Goal: Task Accomplishment & Management: Use online tool/utility

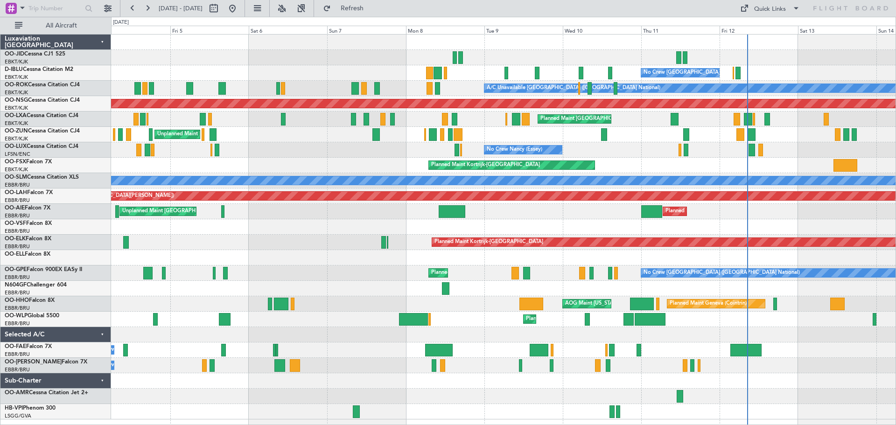
click at [804, 162] on div "Planned Maint Kortrijk-[GEOGRAPHIC_DATA]" at bounding box center [503, 165] width 784 height 15
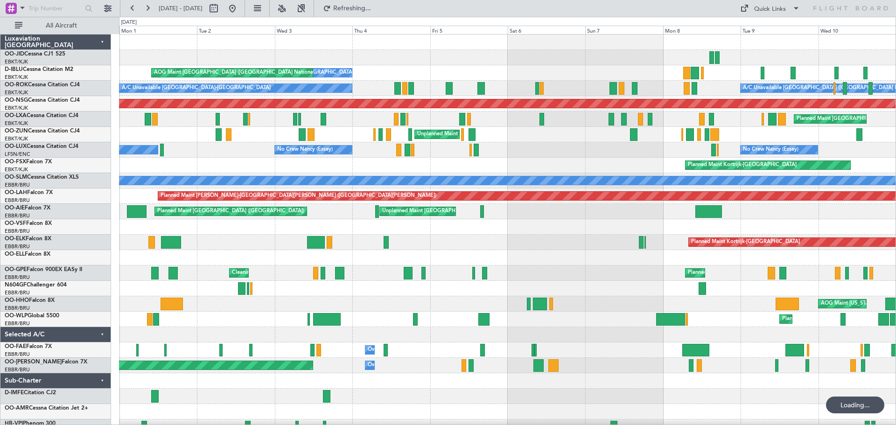
click at [625, 160] on div "No Crew [GEOGRAPHIC_DATA] ([GEOGRAPHIC_DATA] National) No Crew [GEOGRAPHIC_DATA…" at bounding box center [507, 235] width 776 height 400
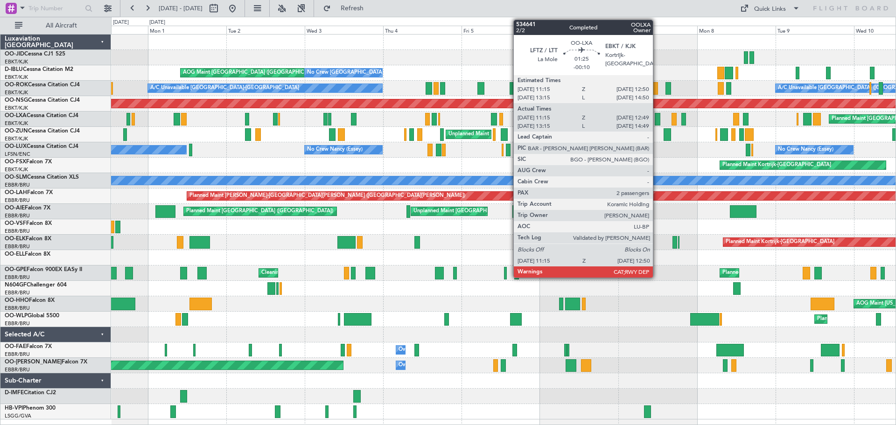
click at [657, 121] on div at bounding box center [658, 119] width 6 height 13
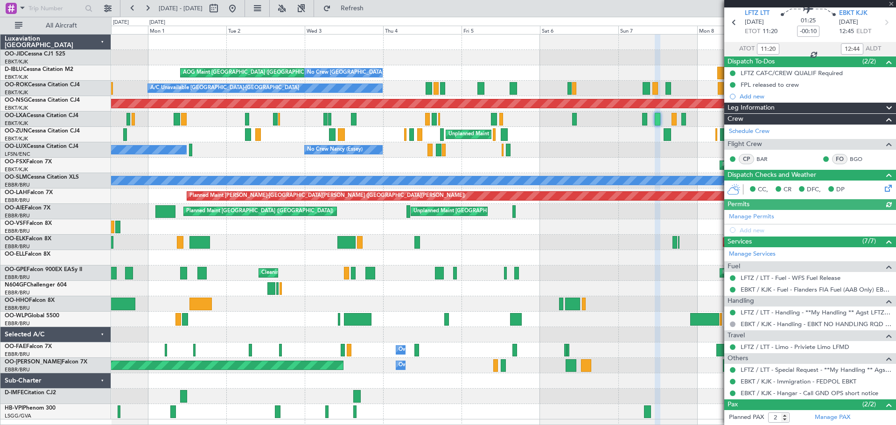
scroll to position [77, 0]
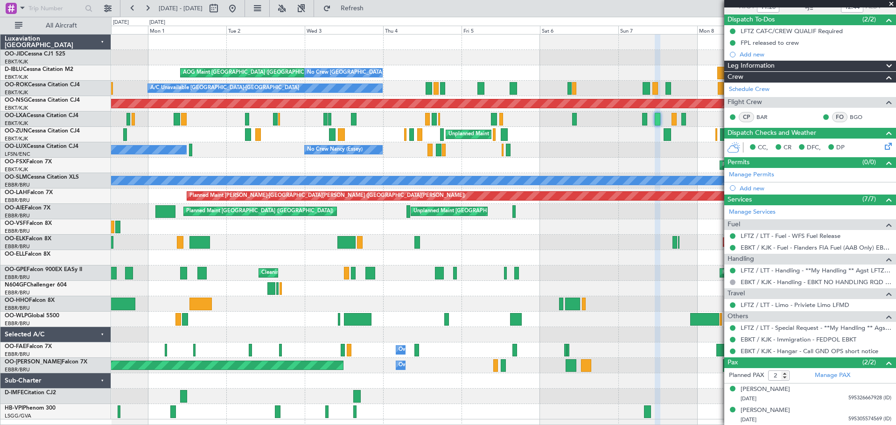
click at [892, 3] on span at bounding box center [891, 4] width 9 height 8
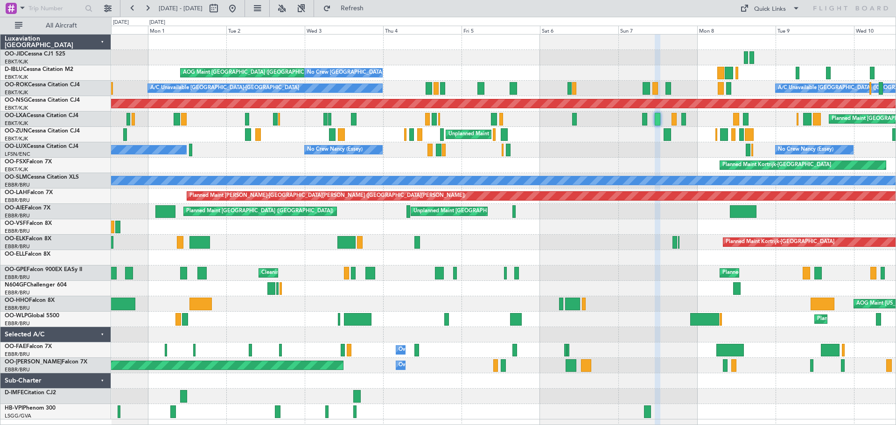
type input "0"
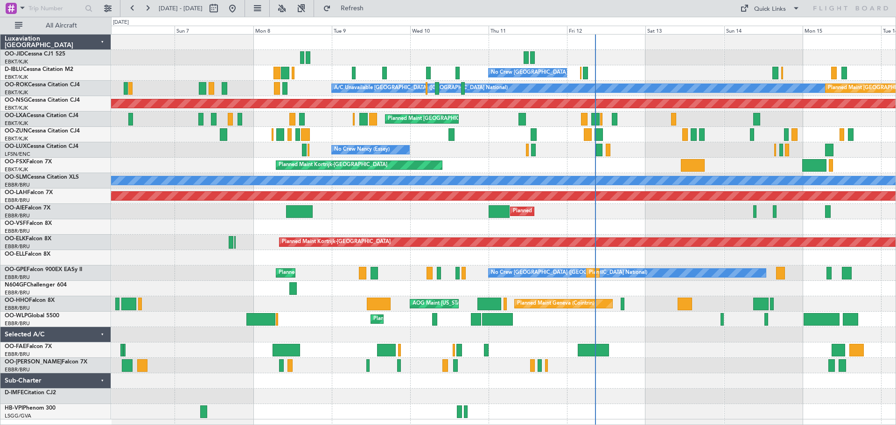
click at [174, 236] on div "No Crew [GEOGRAPHIC_DATA] ([GEOGRAPHIC_DATA] National) No Crew [GEOGRAPHIC_DATA…" at bounding box center [503, 227] width 784 height 385
